Goal: Task Accomplishment & Management: Manage account settings

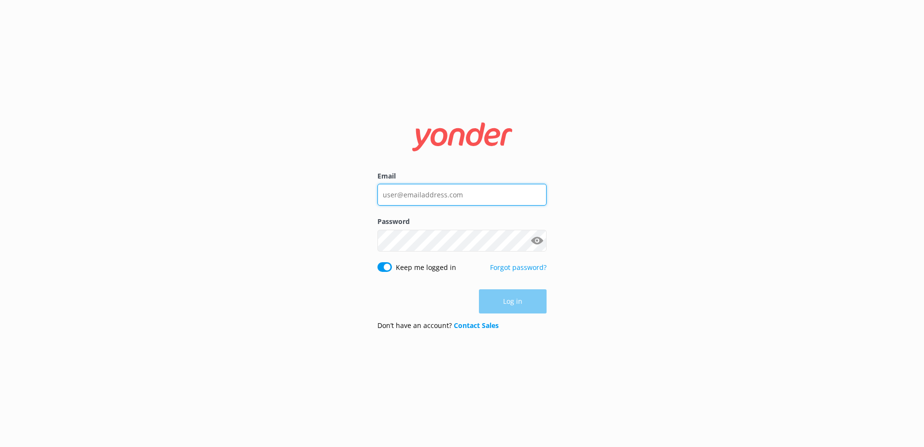
click at [419, 198] on input "Email" at bounding box center [461, 195] width 169 height 22
type input "[EMAIL_ADDRESS][DOMAIN_NAME]"
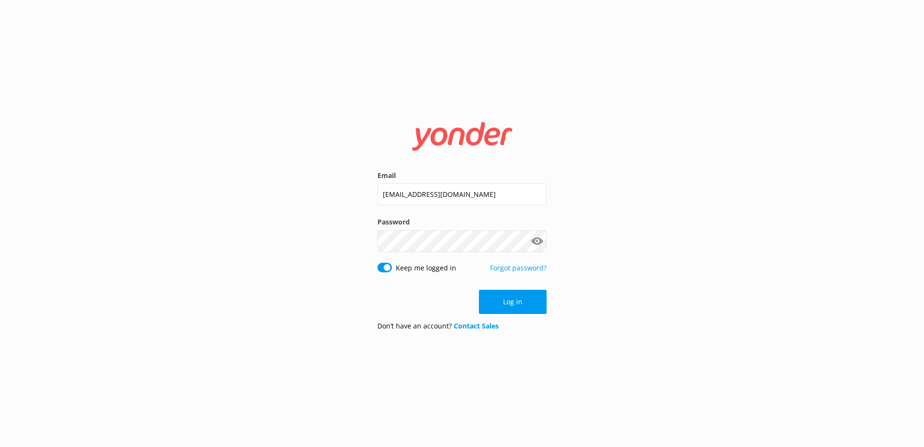
click at [538, 237] on button "Show password" at bounding box center [536, 240] width 19 height 19
click at [451, 252] on div "Password Show password" at bounding box center [461, 239] width 169 height 45
click at [534, 299] on button "Log in" at bounding box center [513, 301] width 68 height 24
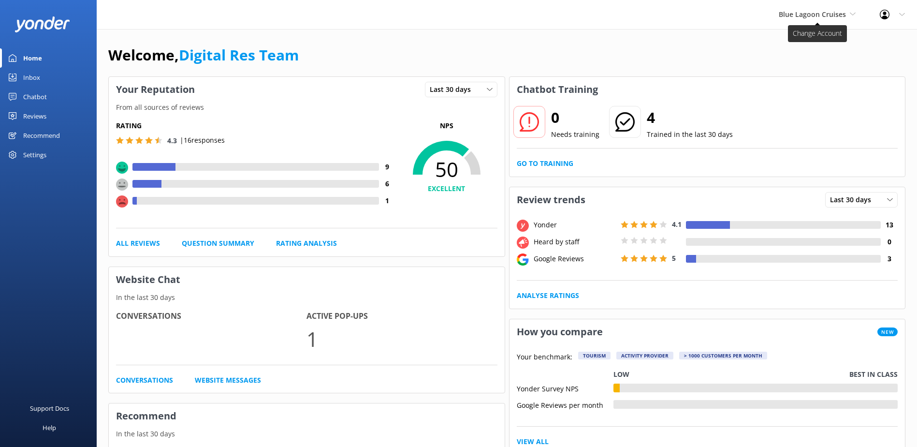
click at [834, 15] on span "Blue Lagoon Cruises" at bounding box center [812, 14] width 67 height 9
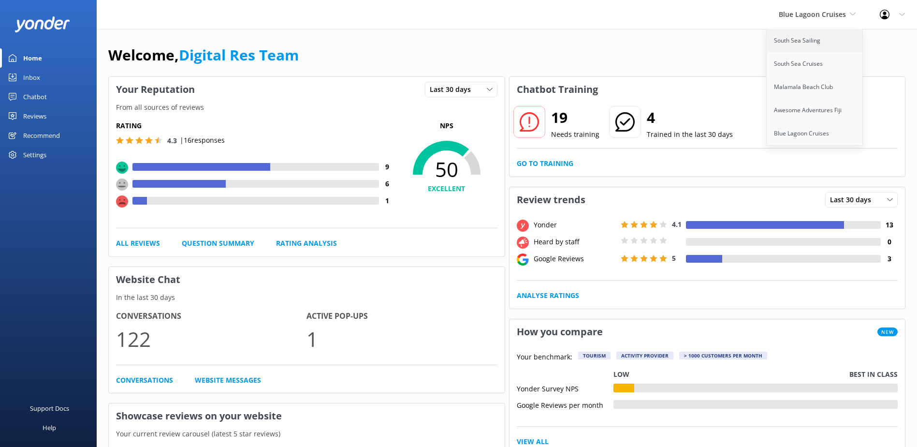
click at [822, 46] on link "South Sea Sailing" at bounding box center [814, 40] width 97 height 23
